Goal: Navigation & Orientation: Find specific page/section

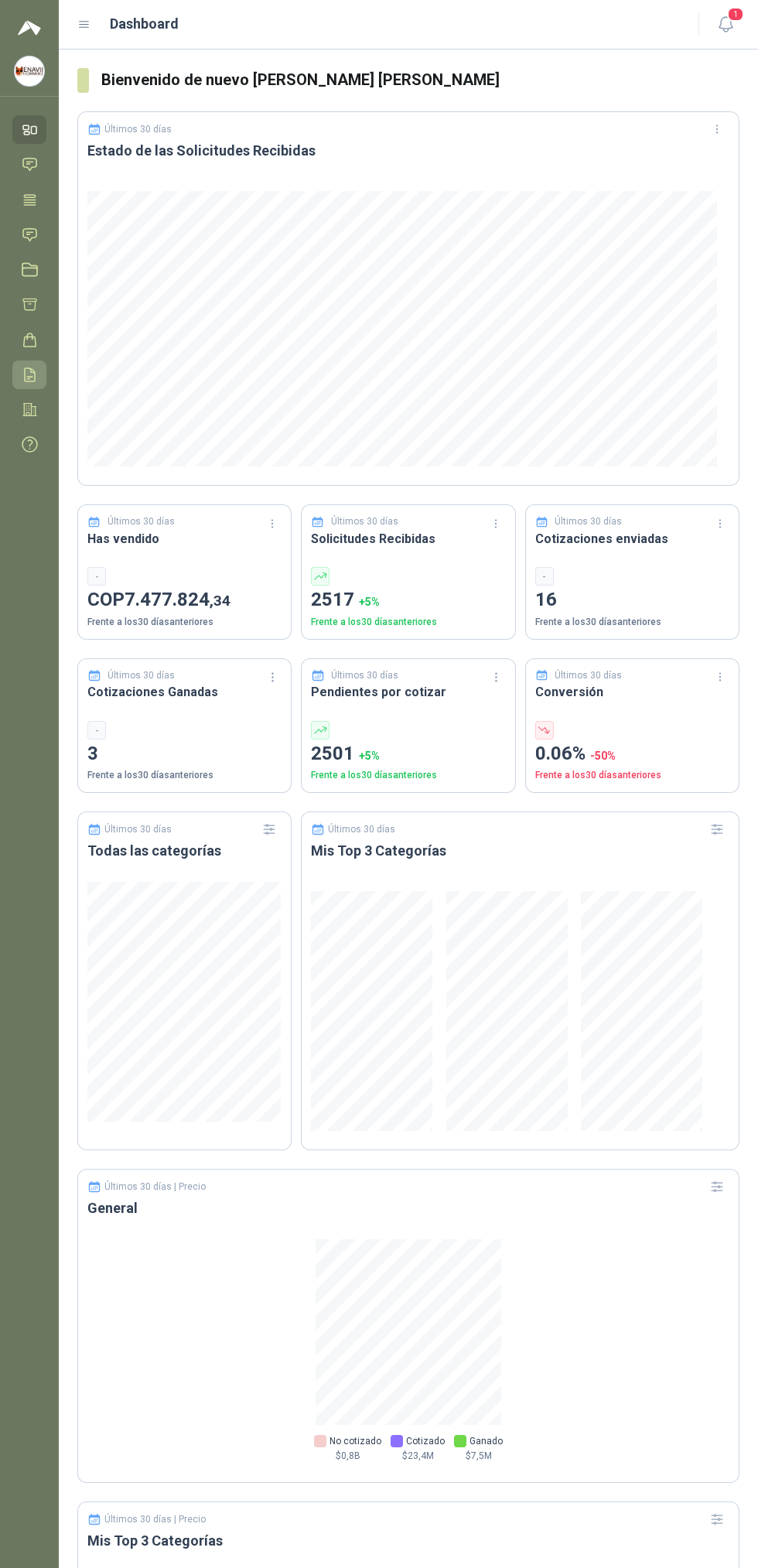
click at [29, 375] on icon at bounding box center [29, 375] width 16 height 16
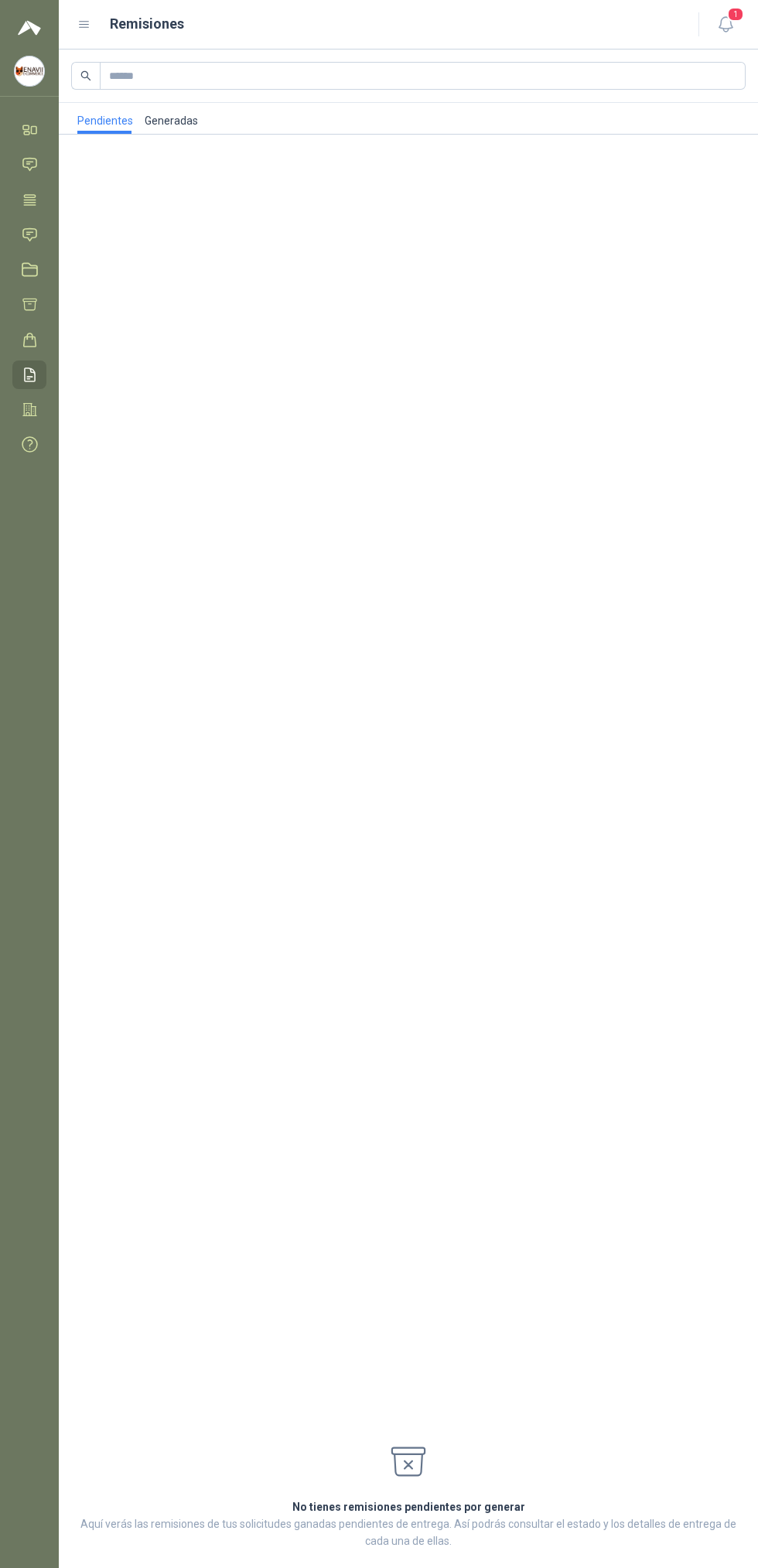
click at [166, 120] on link "Generadas" at bounding box center [171, 118] width 54 height 31
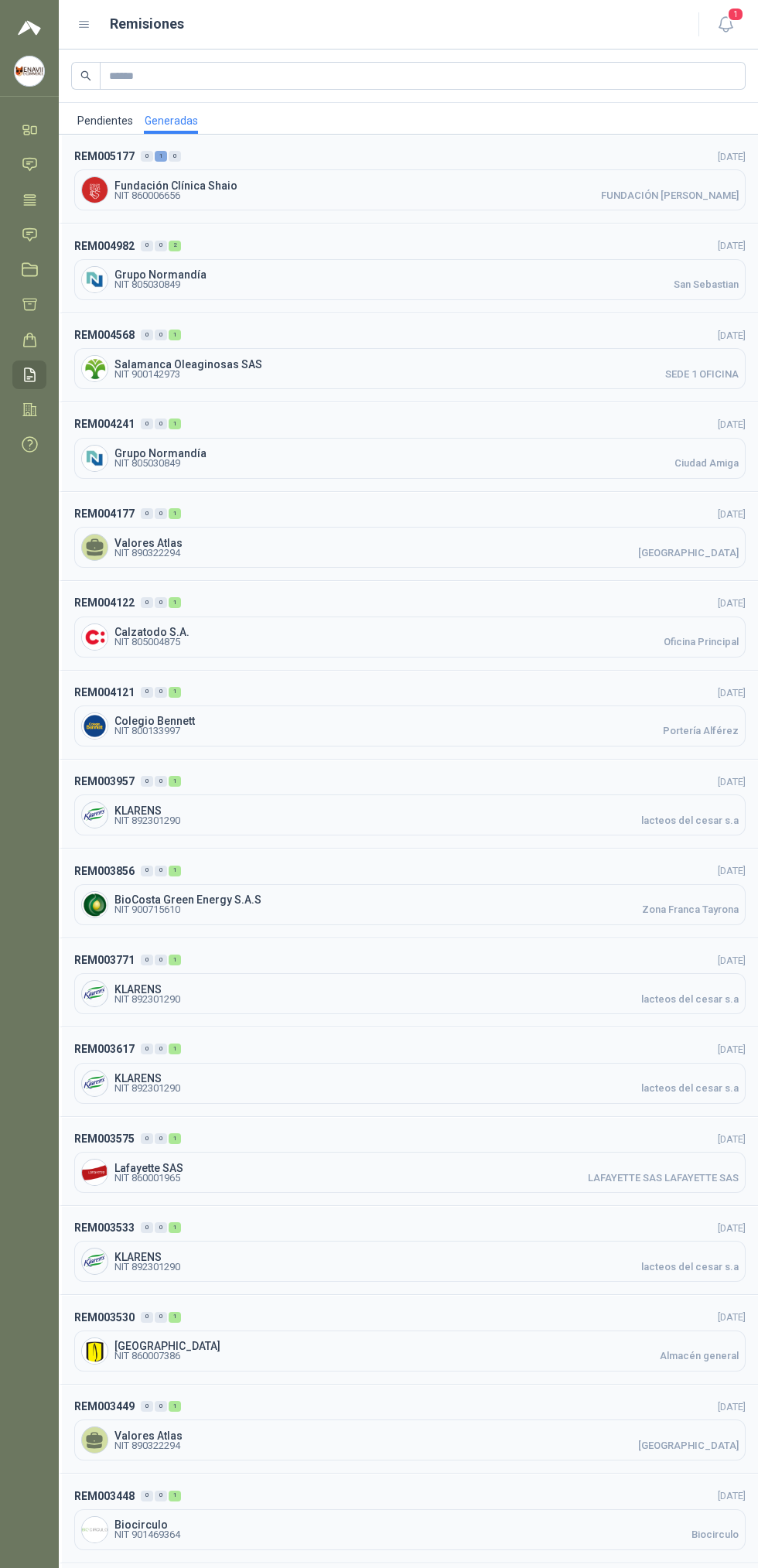
click at [214, 259] on div "Grupo Normandía NIT 805030849 [GEOGRAPHIC_DATA]" at bounding box center [409, 280] width 671 height 41
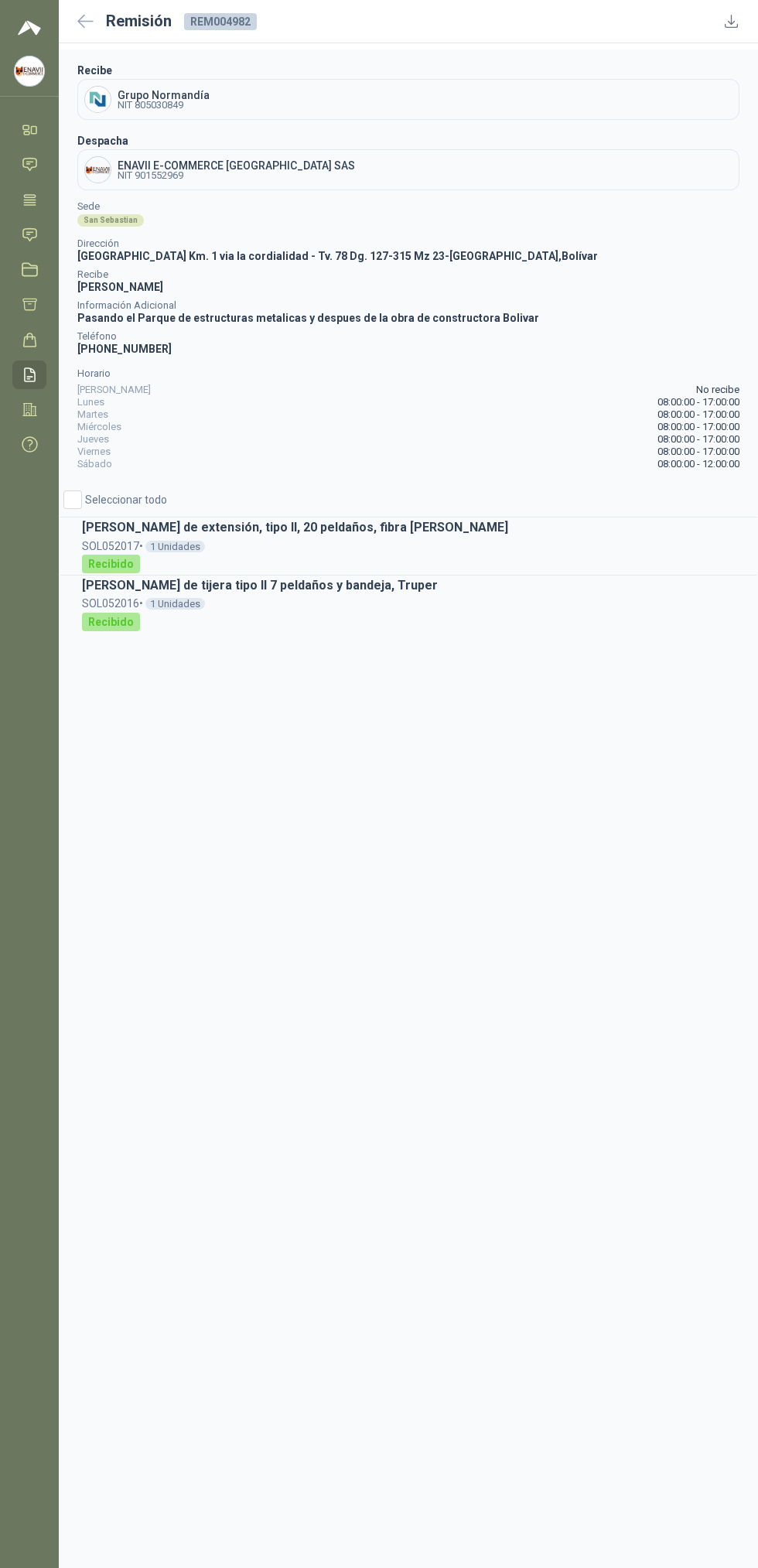
click at [85, 25] on icon at bounding box center [85, 21] width 16 height 15
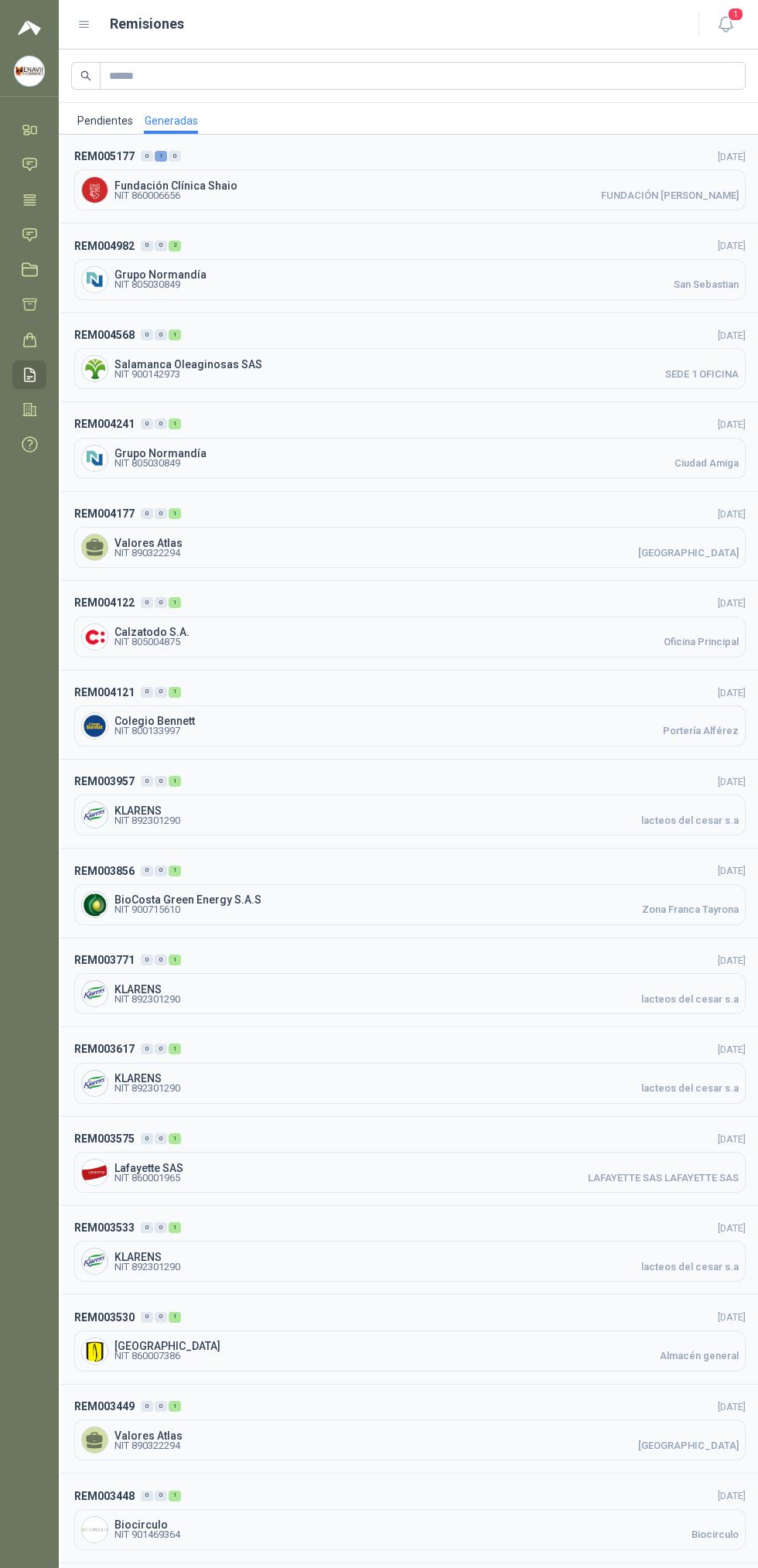
click at [261, 182] on span "Fundación Clínica Shaio" at bounding box center [426, 185] width 624 height 11
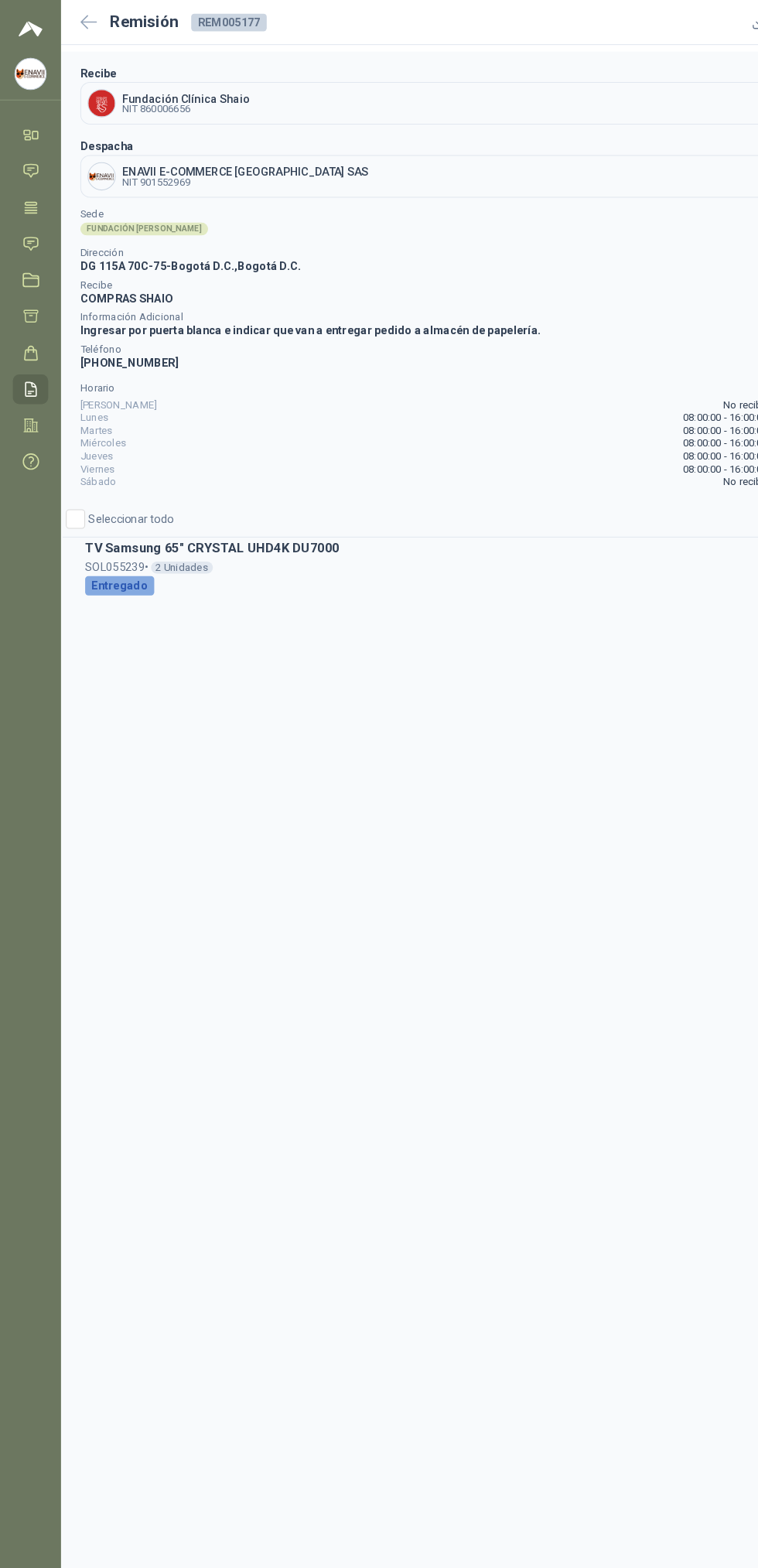
click at [80, 26] on icon at bounding box center [85, 21] width 16 height 15
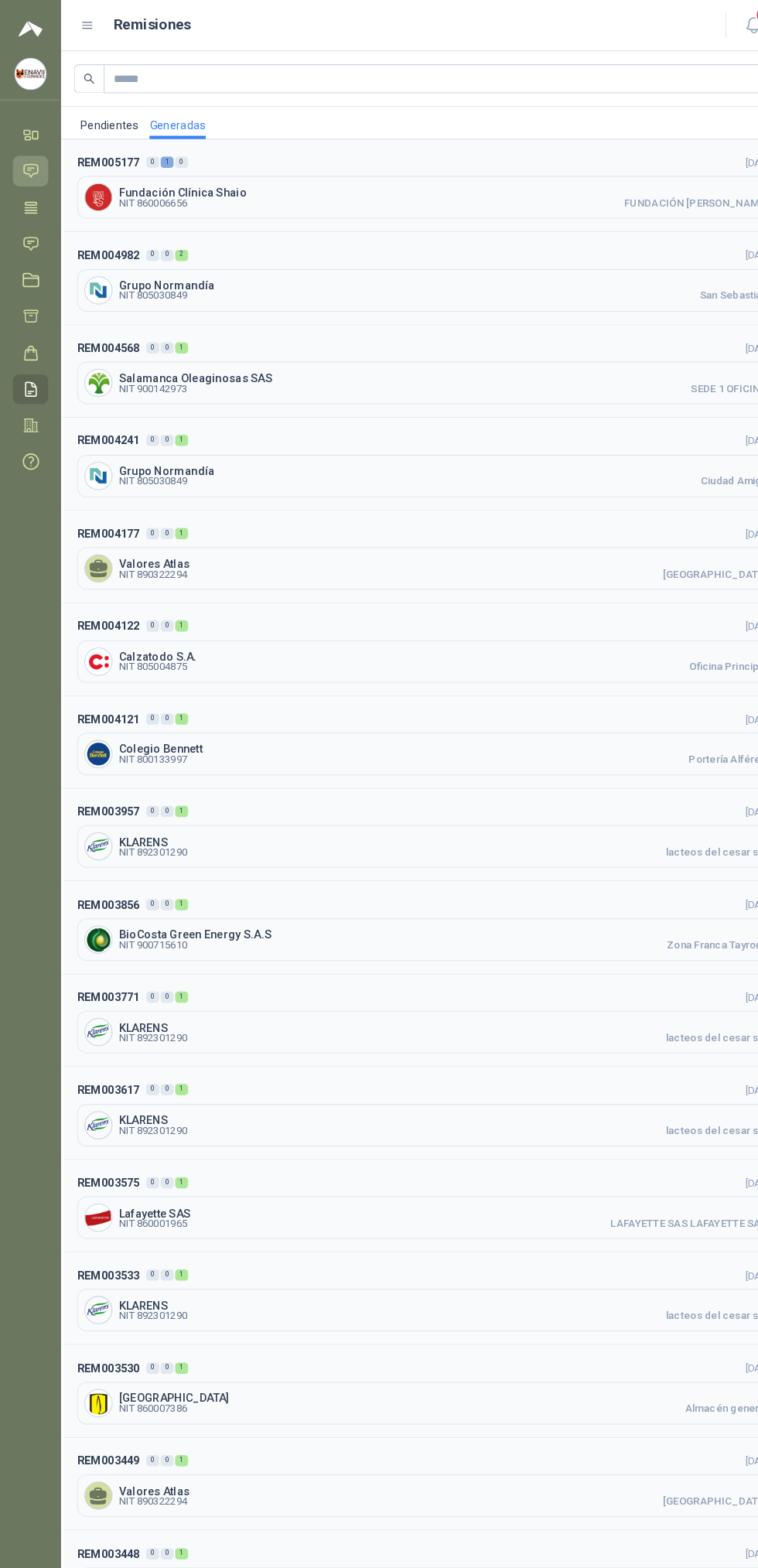
click at [34, 171] on icon at bounding box center [29, 164] width 16 height 16
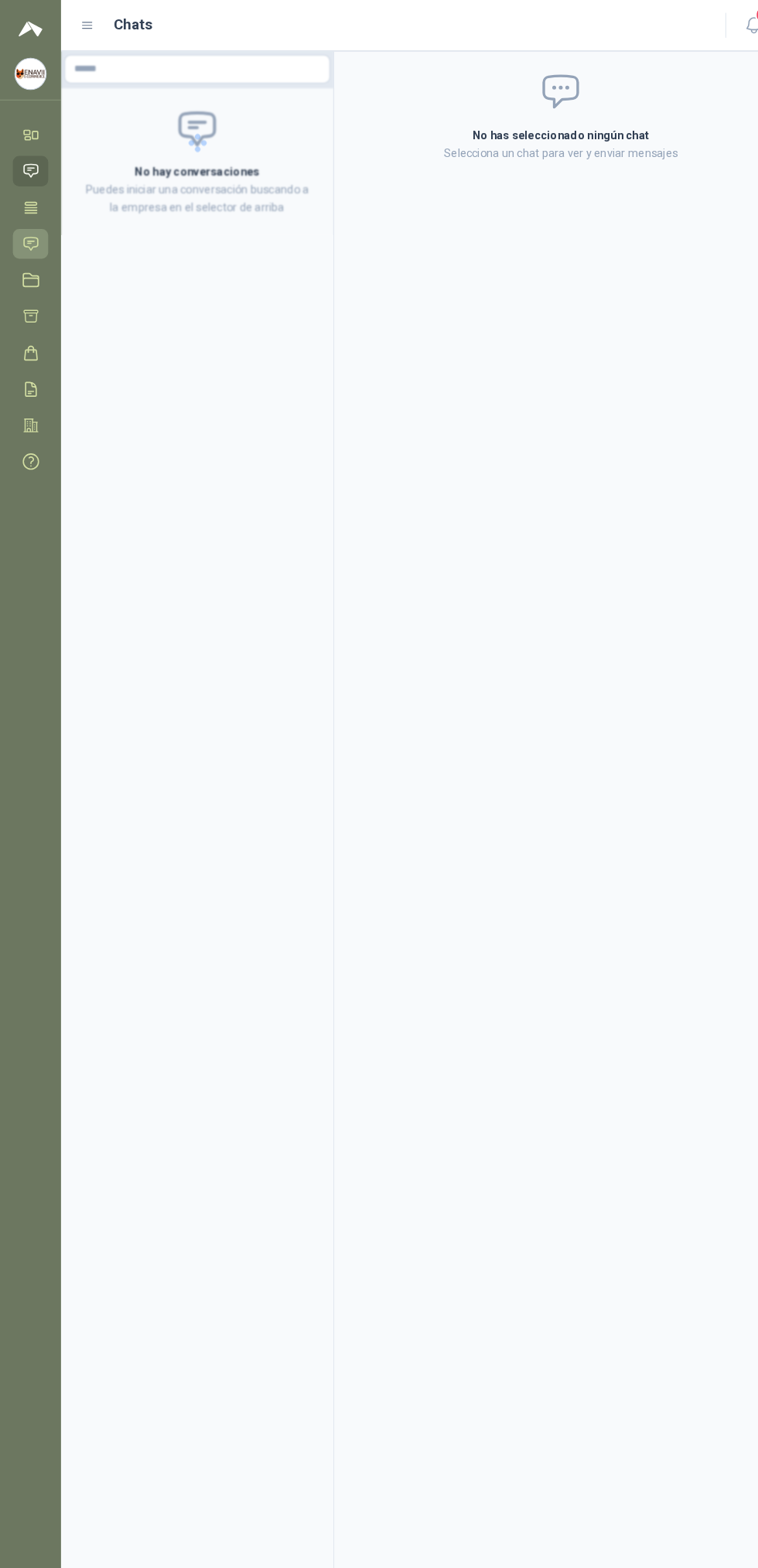
click at [34, 231] on icon at bounding box center [29, 234] width 16 height 16
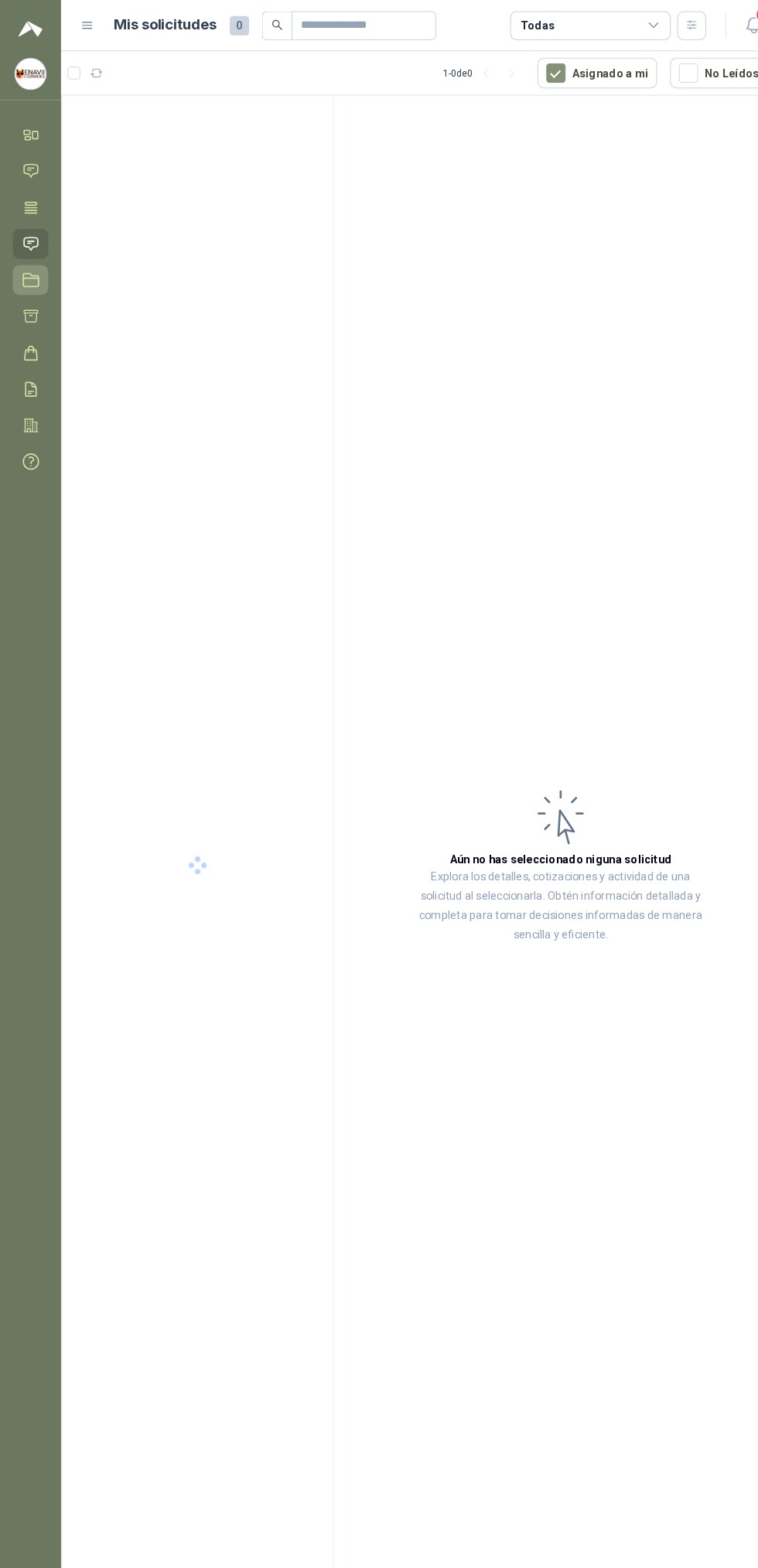
click at [36, 271] on icon at bounding box center [29, 269] width 16 height 16
